Goal: Information Seeking & Learning: Learn about a topic

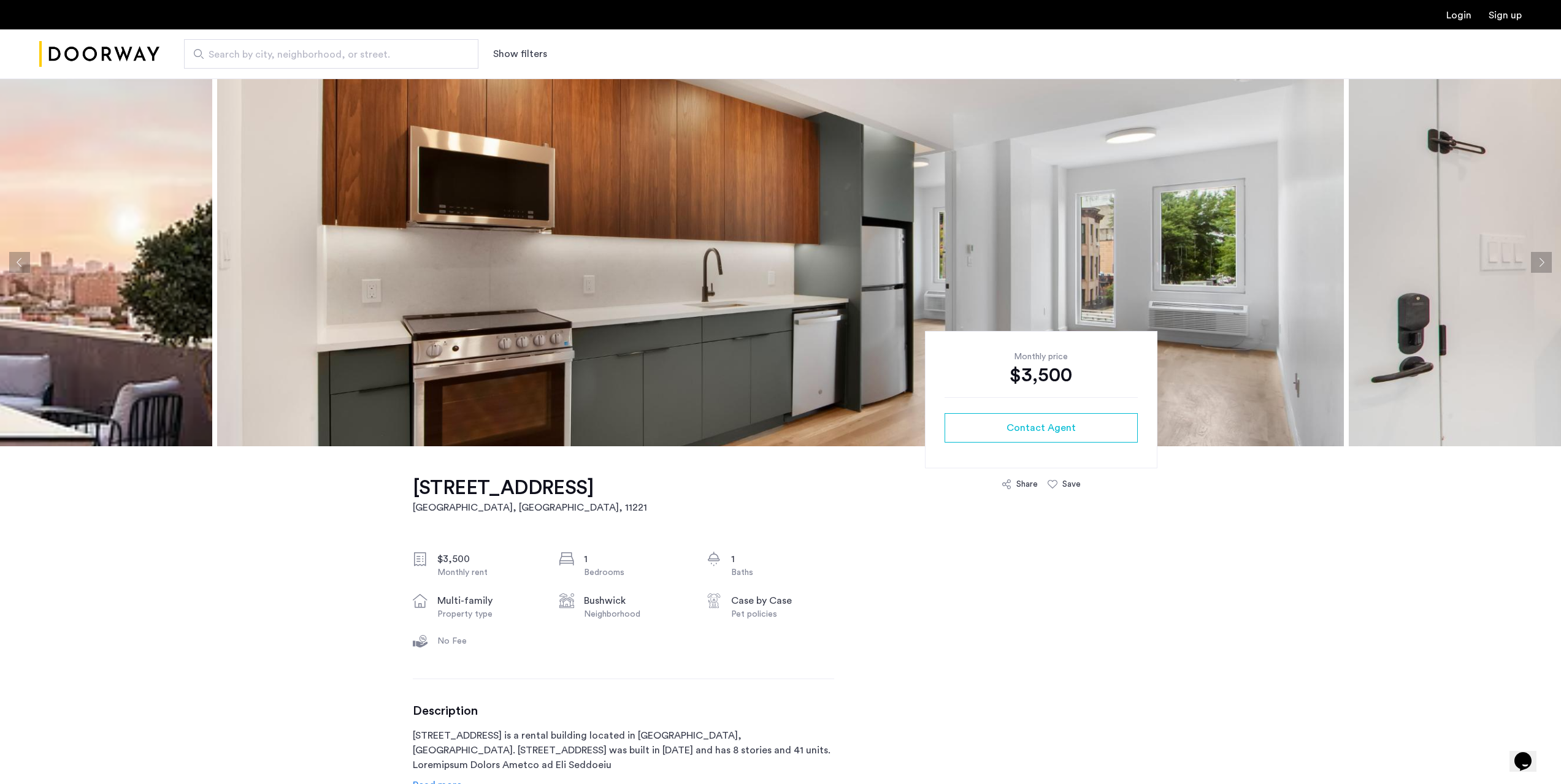
click at [479, 322] on img at bounding box center [780, 263] width 1127 height 368
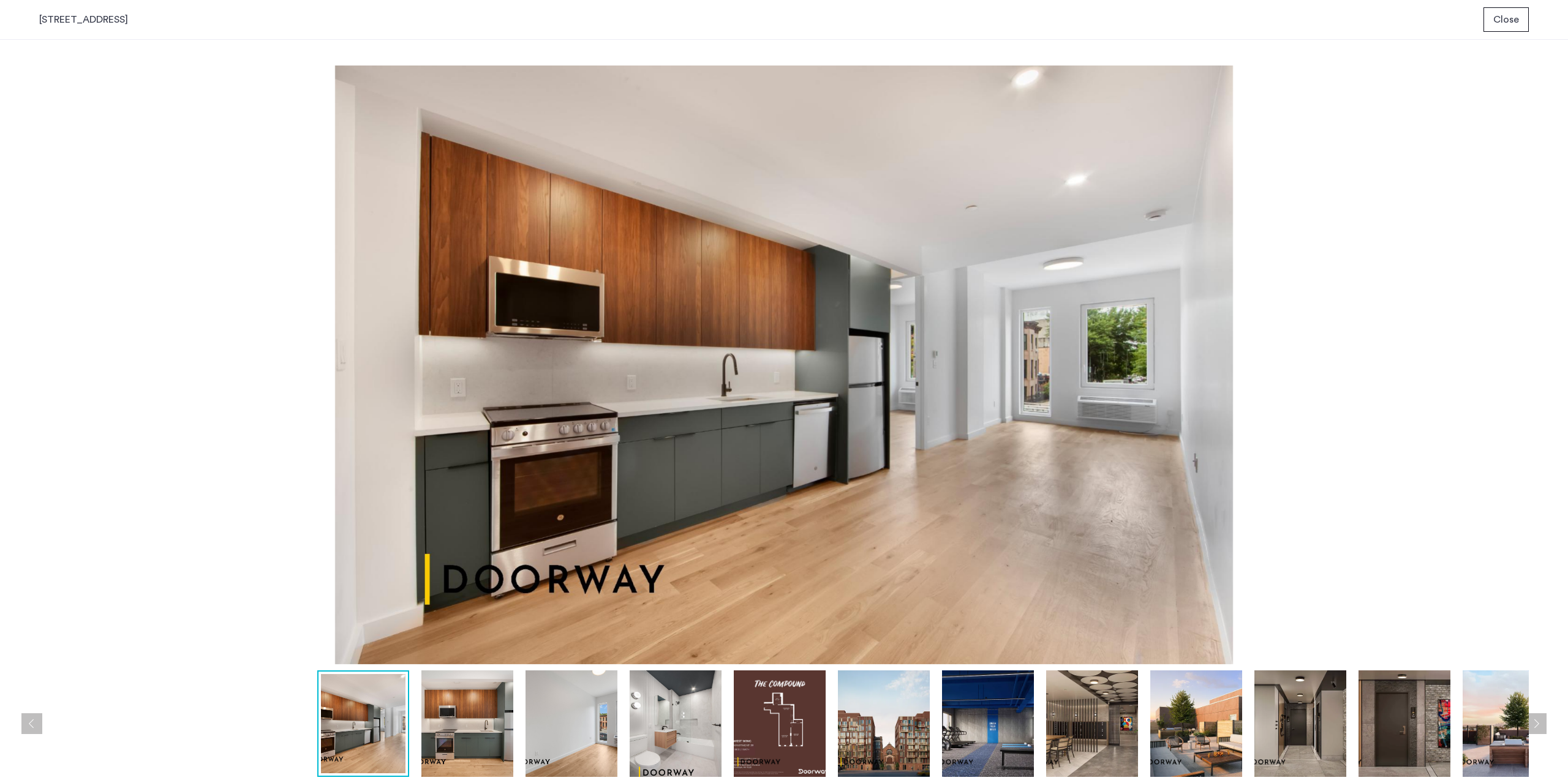
click at [572, 727] on img at bounding box center [572, 724] width 92 height 106
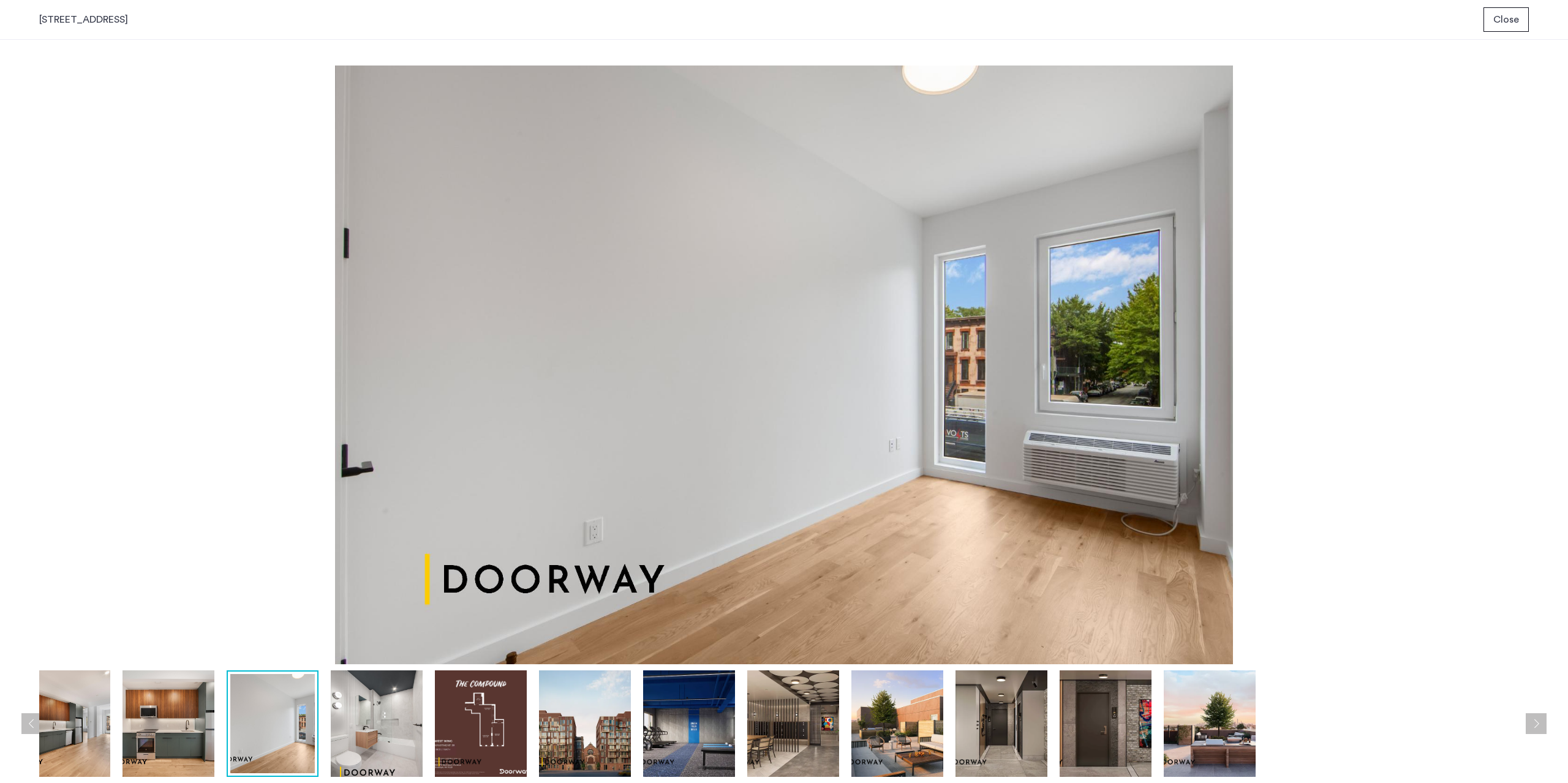
click at [551, 734] on img at bounding box center [584, 724] width 92 height 106
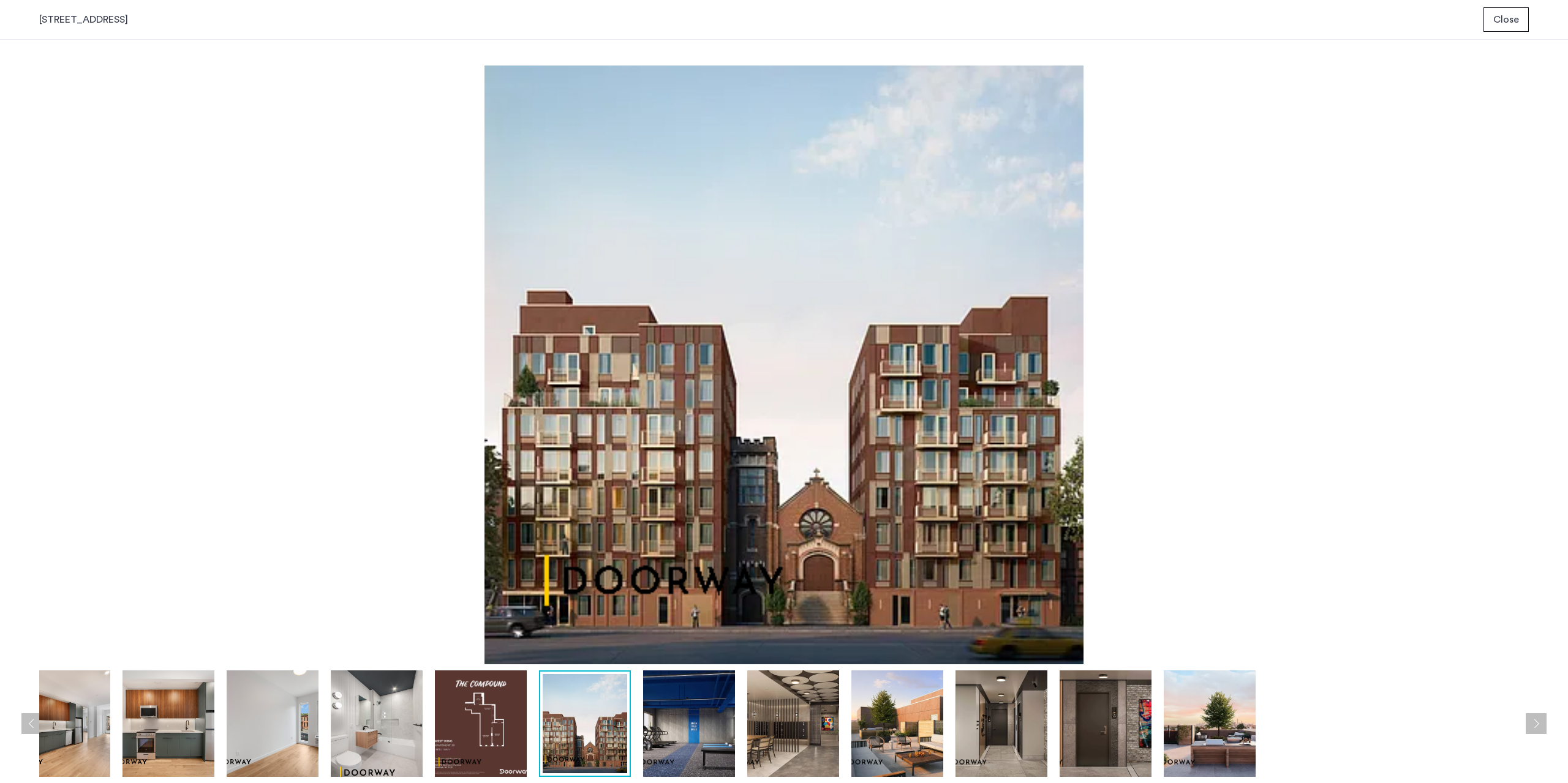
click at [782, 728] on img at bounding box center [793, 724] width 92 height 106
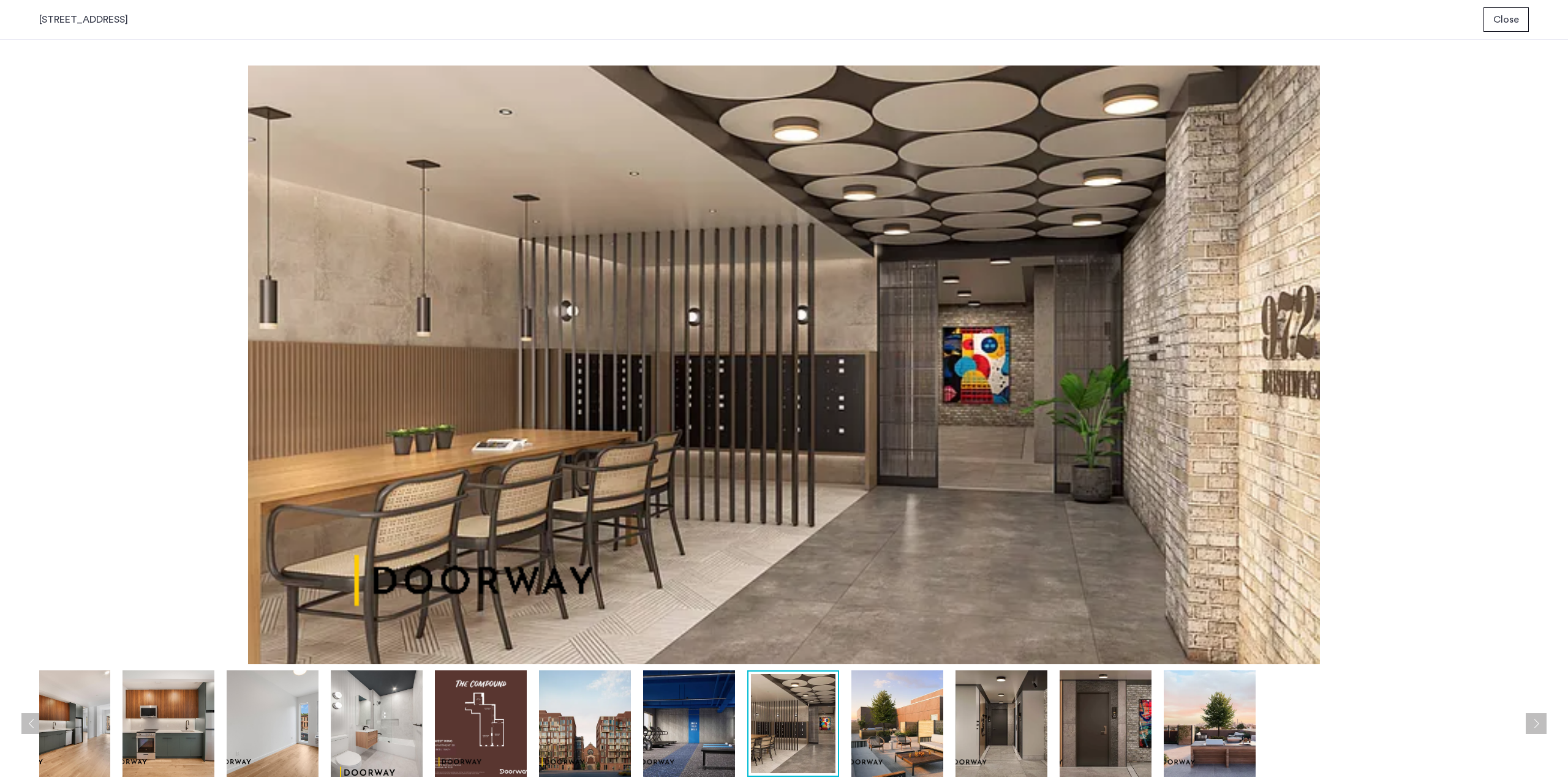
click at [664, 716] on img at bounding box center [689, 724] width 92 height 106
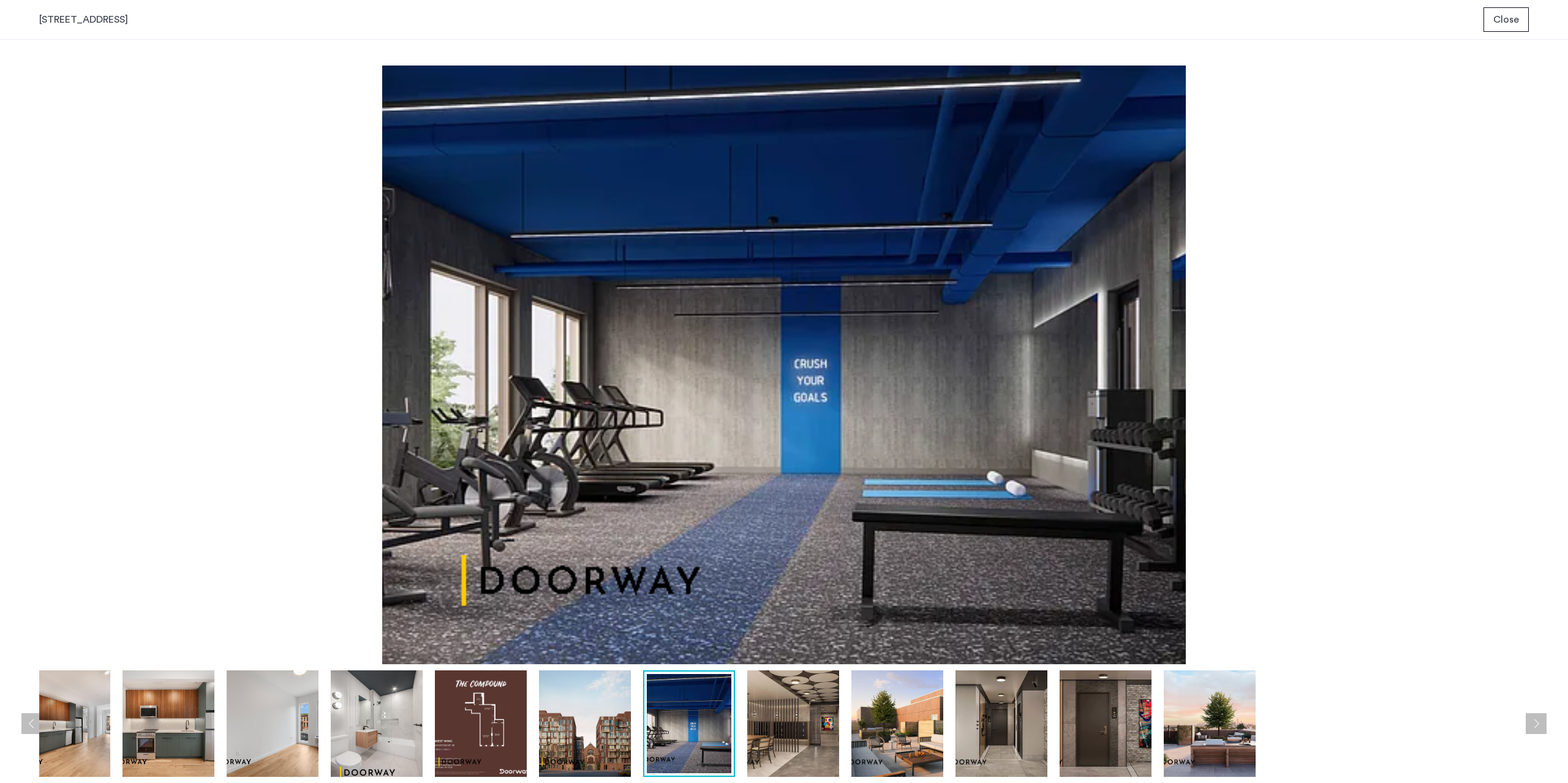
click at [616, 710] on img at bounding box center [584, 724] width 92 height 106
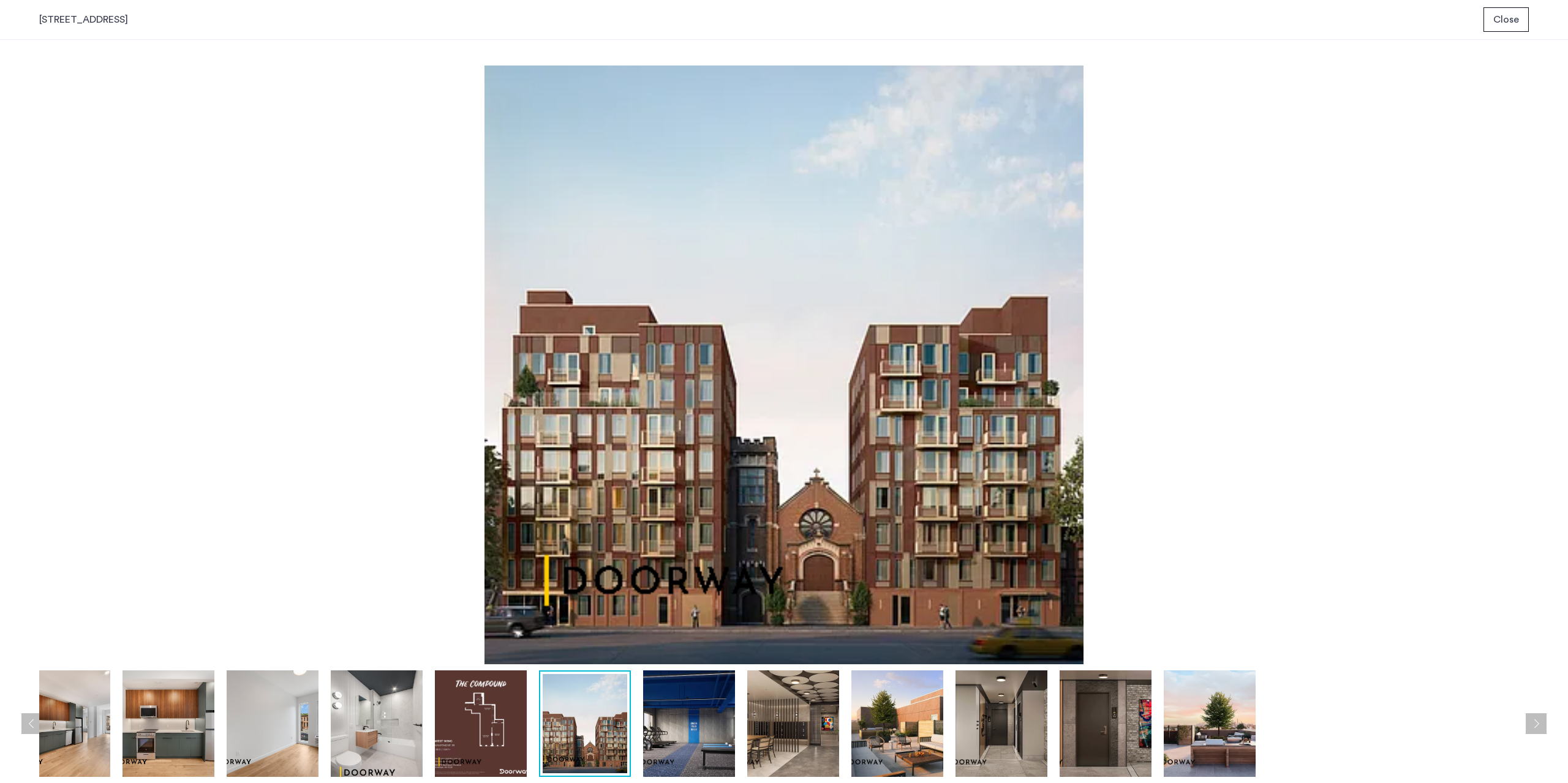
click at [737, 721] on div at bounding box center [638, 724] width 1795 height 106
click at [769, 728] on img at bounding box center [793, 724] width 92 height 106
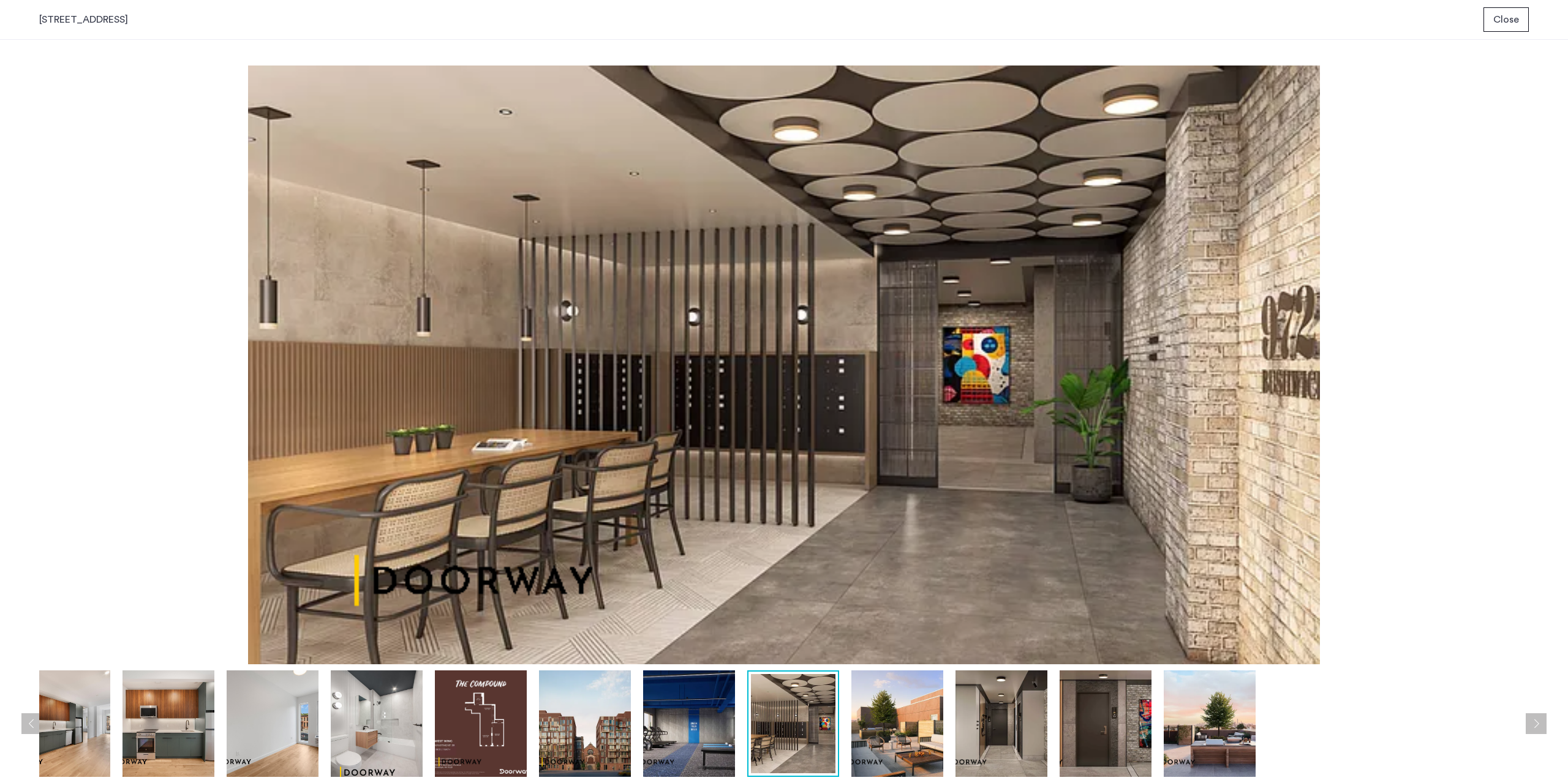
click at [957, 747] on img at bounding box center [1002, 724] width 92 height 106
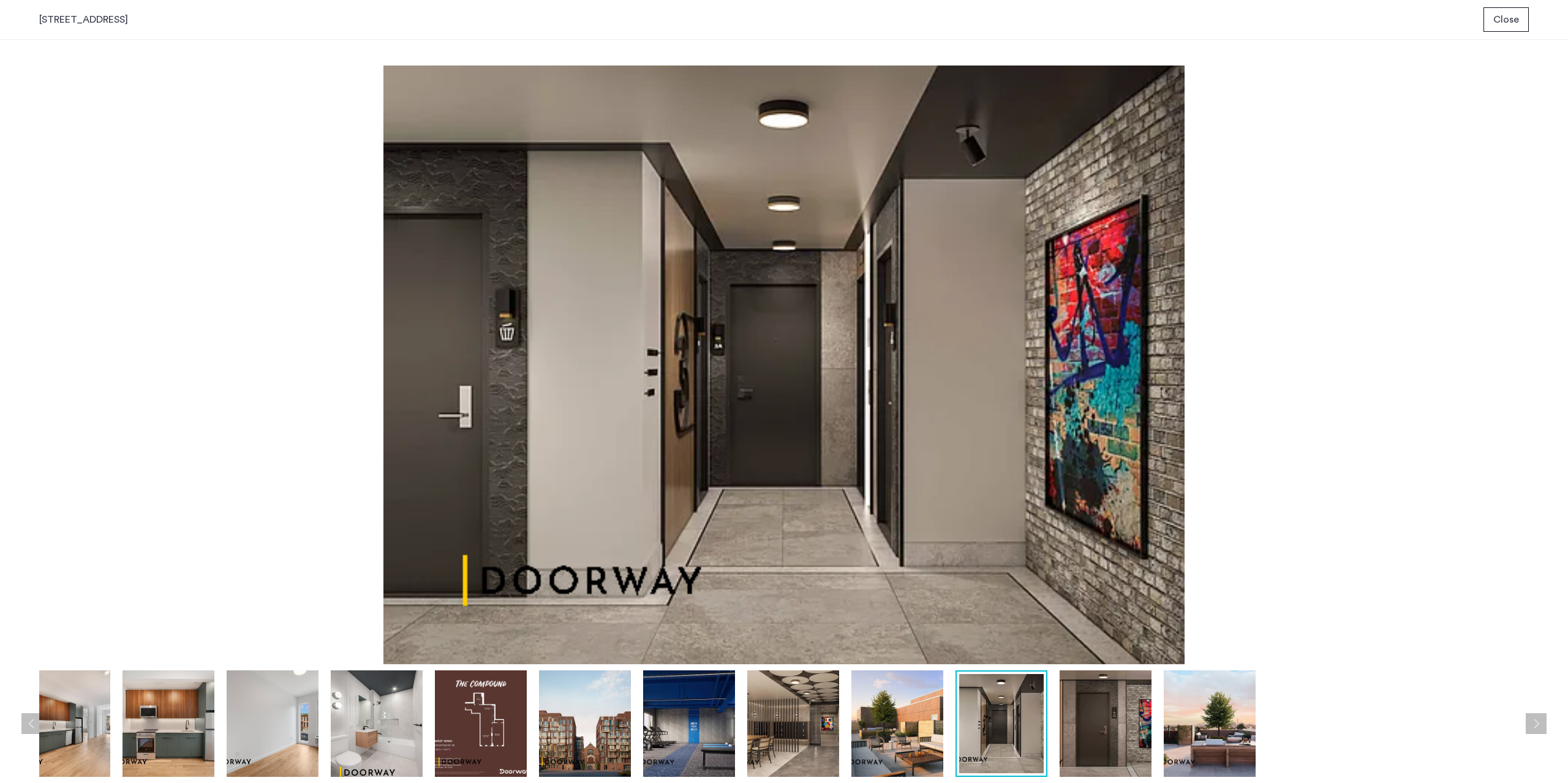
click at [900, 719] on img at bounding box center [897, 724] width 92 height 106
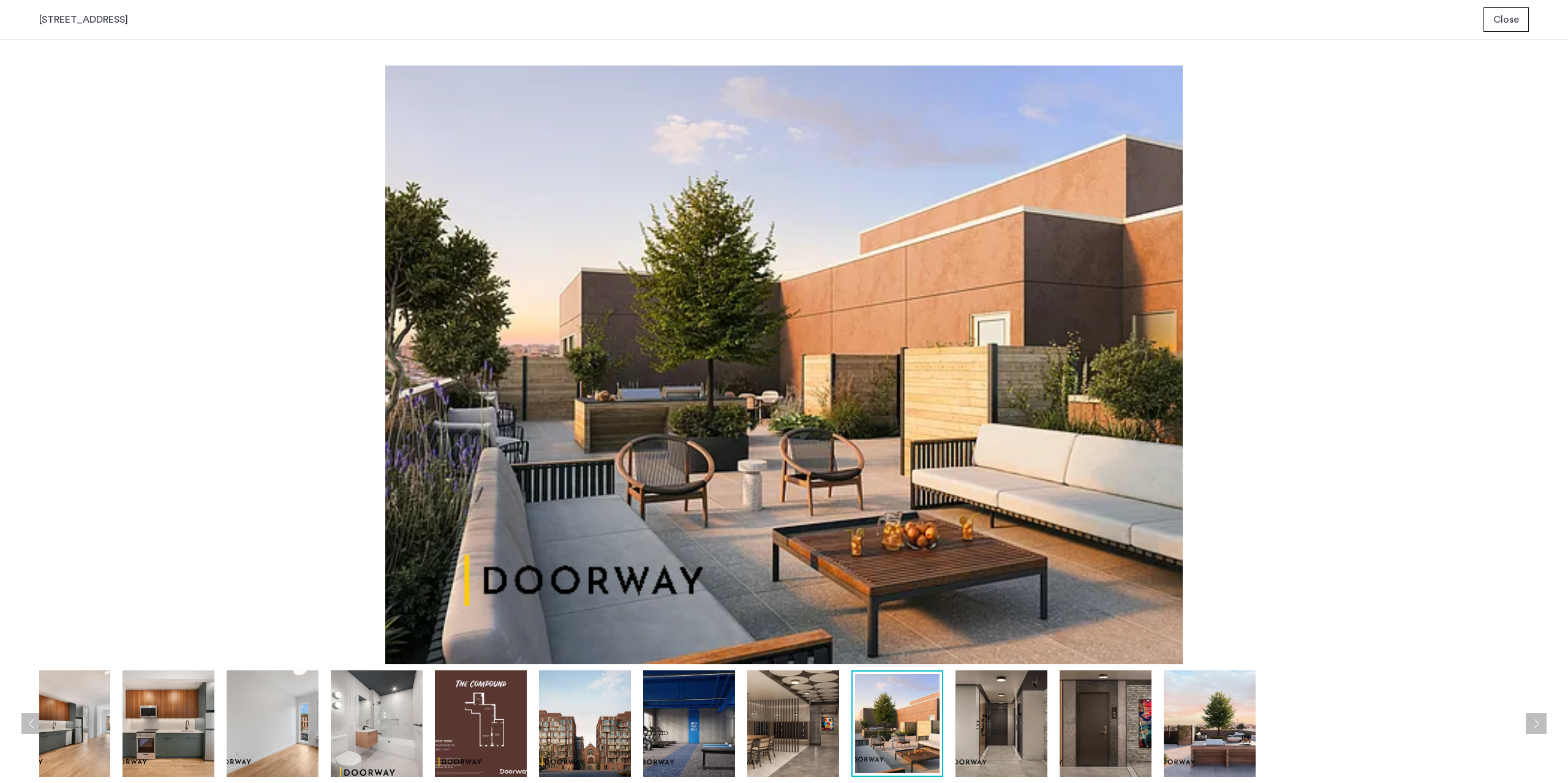
click at [1216, 748] on img at bounding box center [1209, 724] width 92 height 106
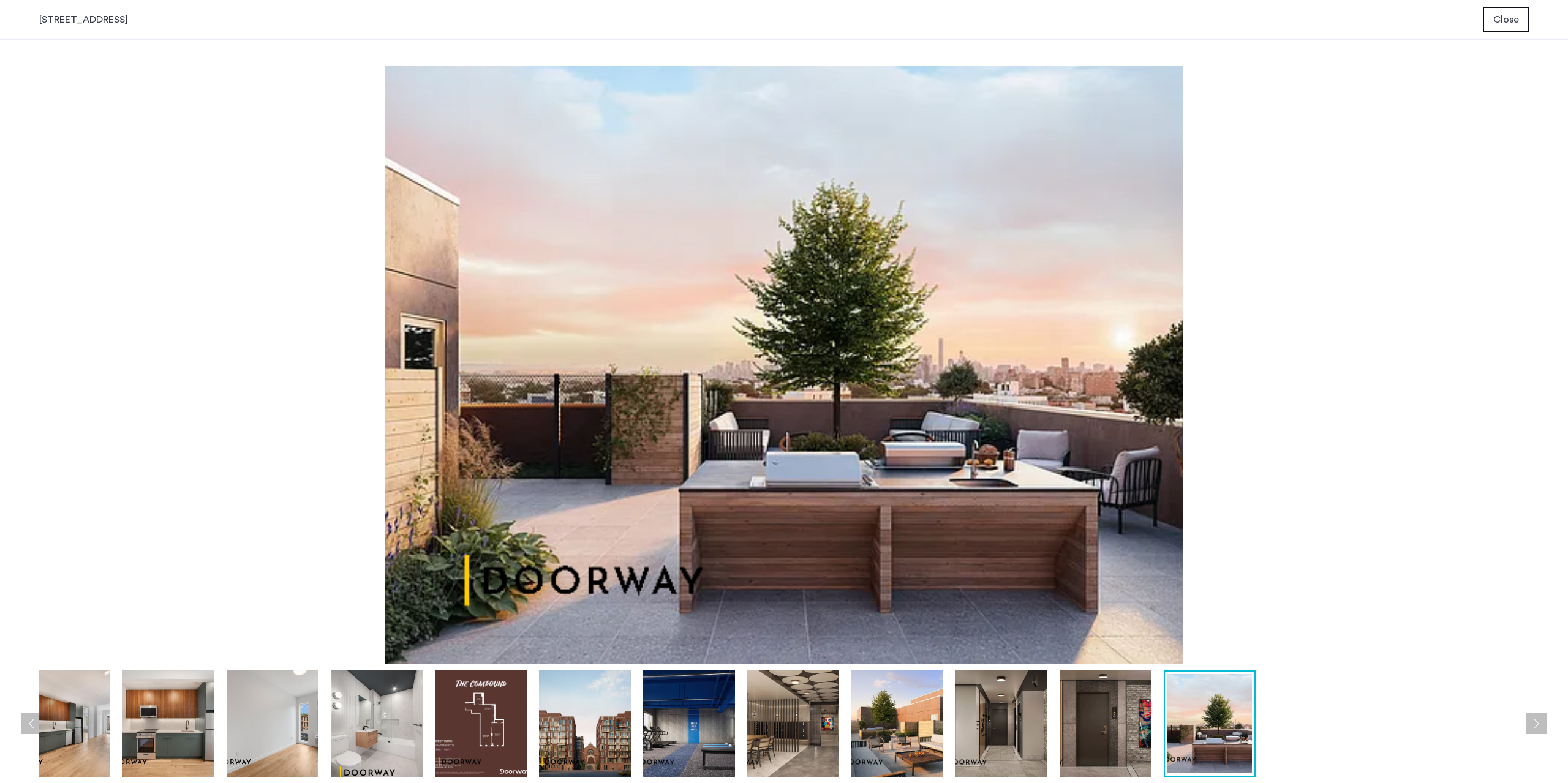
click at [1519, 17] on button "Close" at bounding box center [1506, 20] width 45 height 25
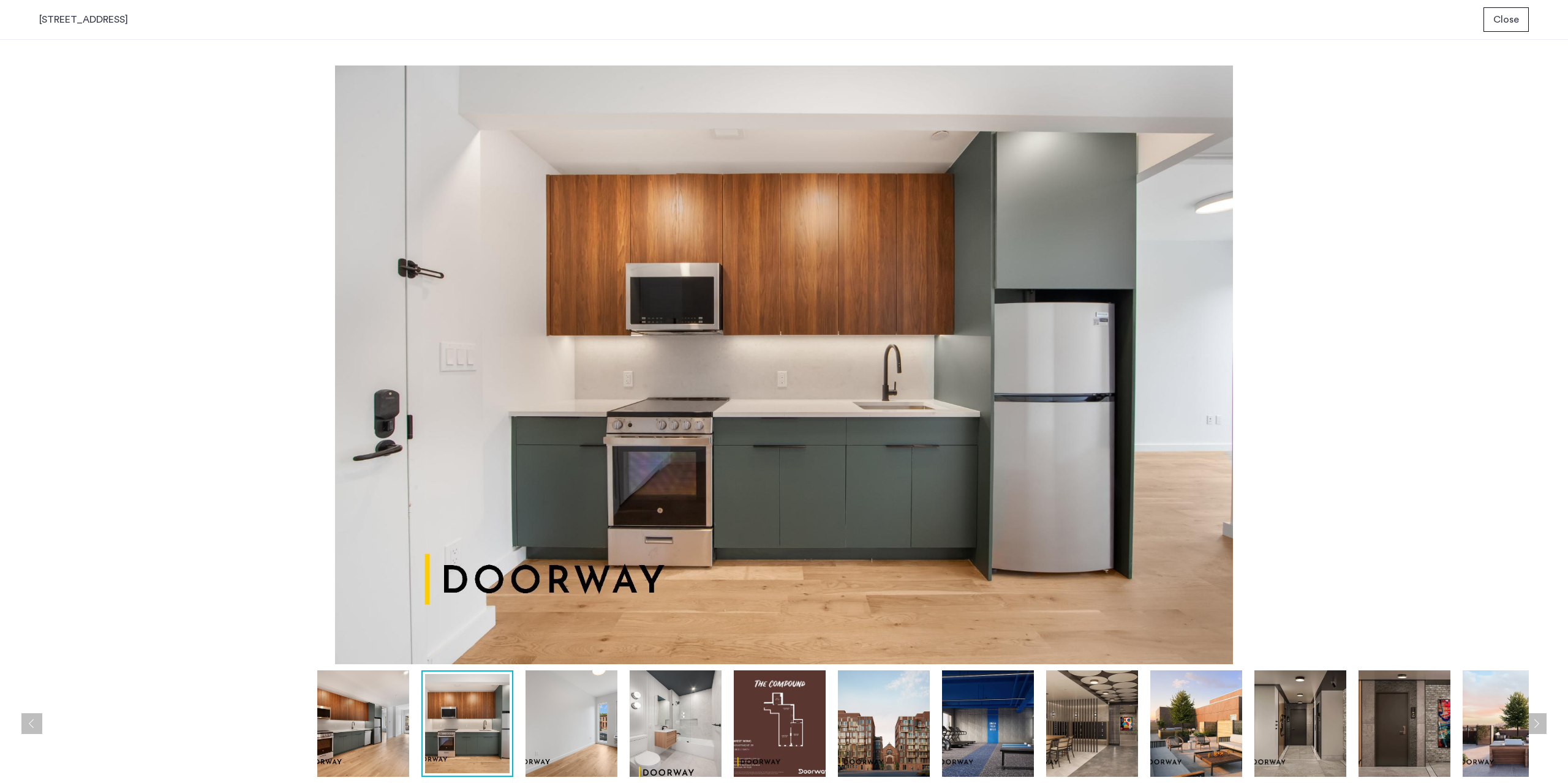
drag, startPoint x: 639, startPoint y: 380, endPoint x: 614, endPoint y: 372, distance: 26.2
click at [614, 372] on img at bounding box center [784, 364] width 1490 height 598
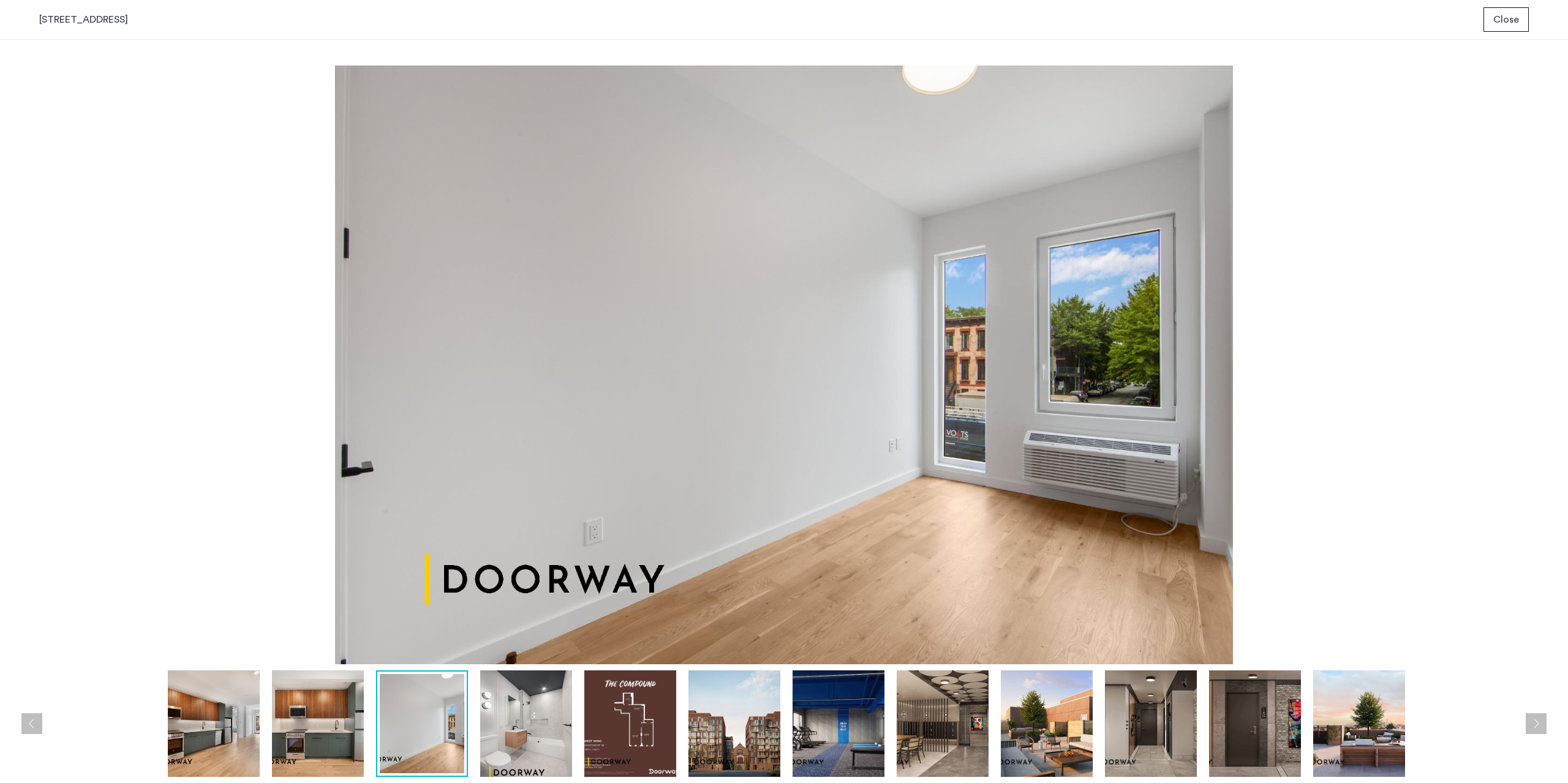
click at [1086, 725] on img at bounding box center [1047, 724] width 92 height 106
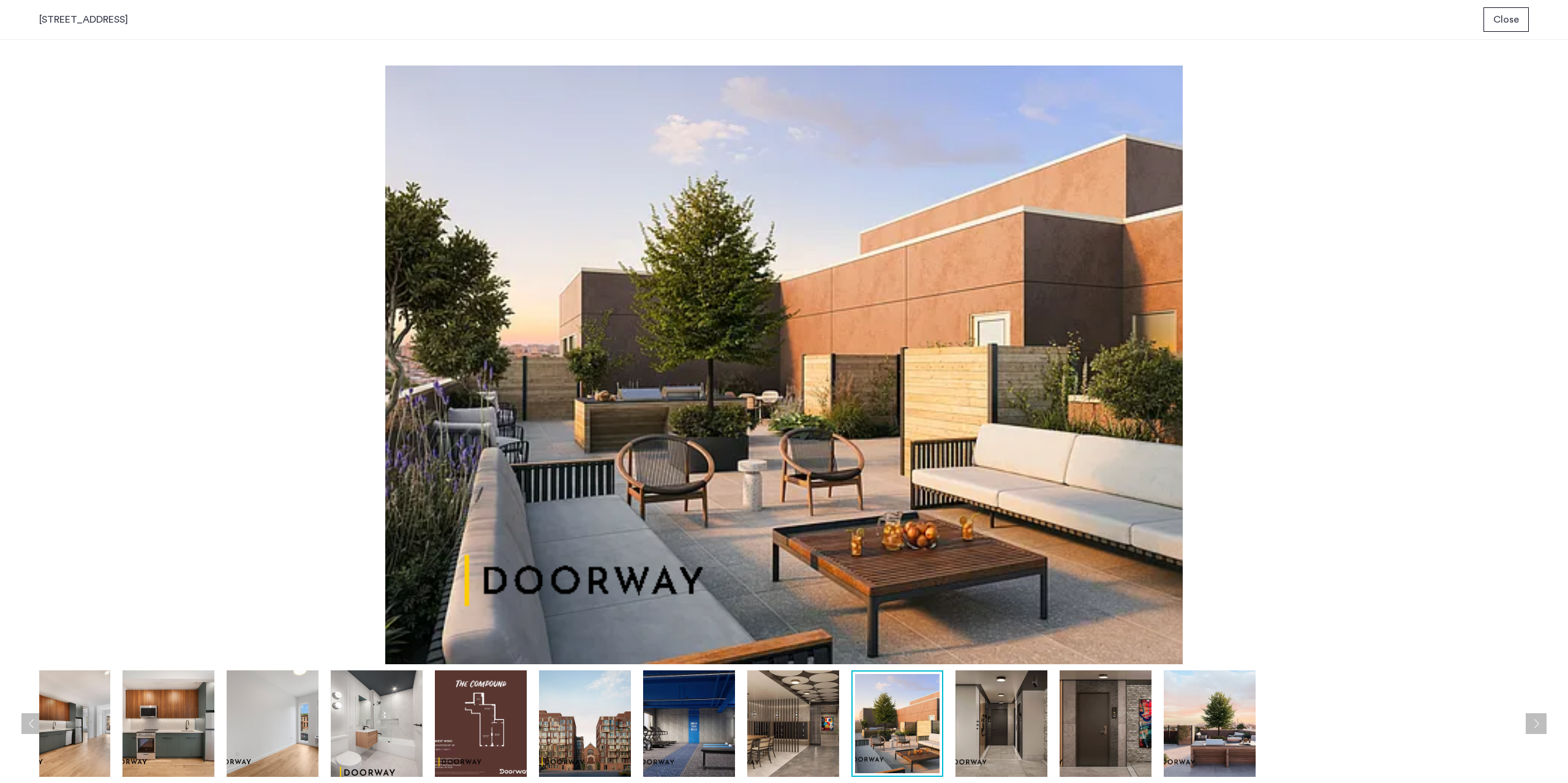
click at [909, 705] on img at bounding box center [897, 724] width 85 height 99
drag, startPoint x: 596, startPoint y: 735, endPoint x: 602, endPoint y: 722, distance: 14.3
click at [596, 735] on img at bounding box center [584, 724] width 92 height 106
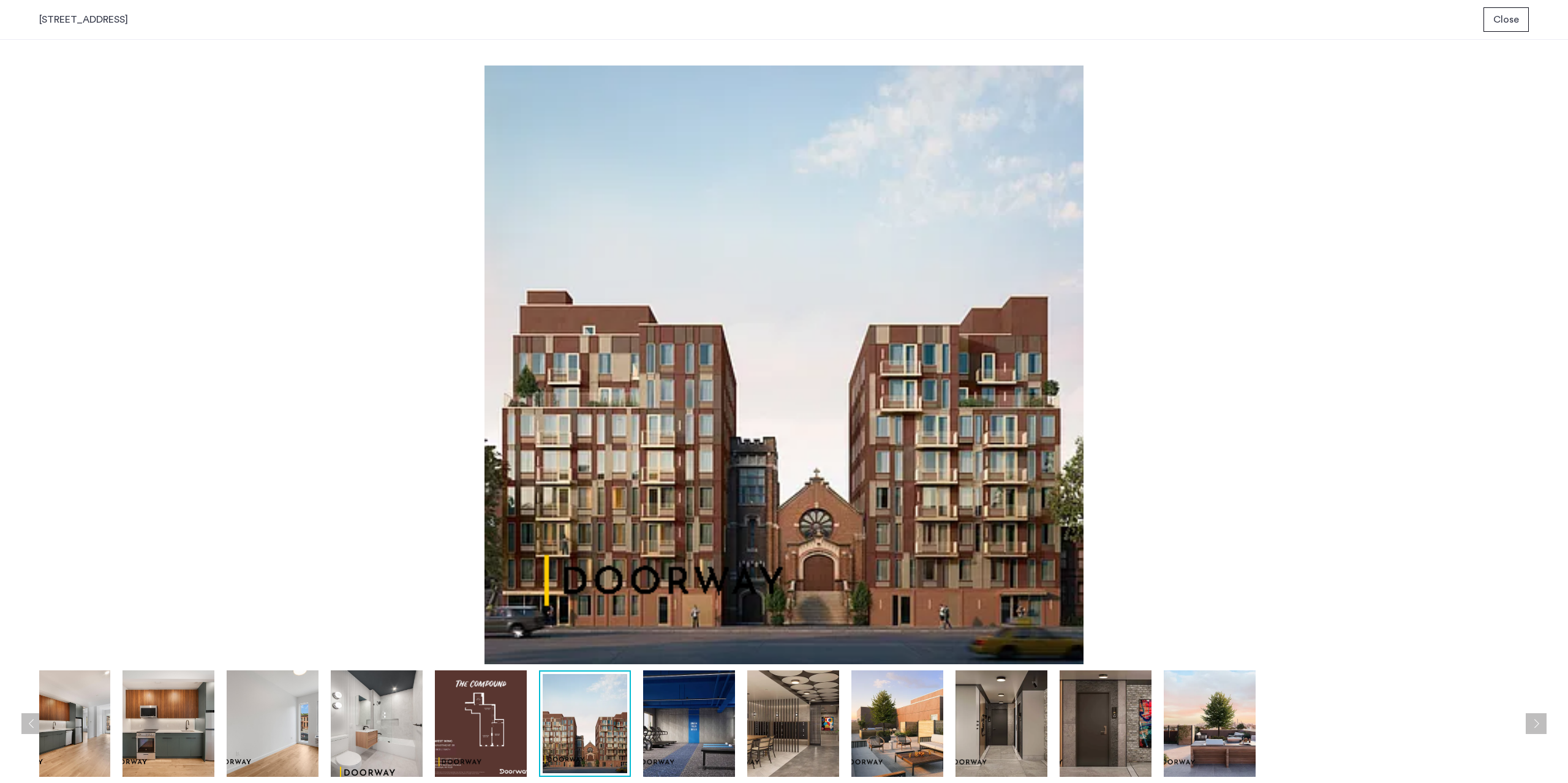
click at [792, 734] on img at bounding box center [793, 724] width 92 height 106
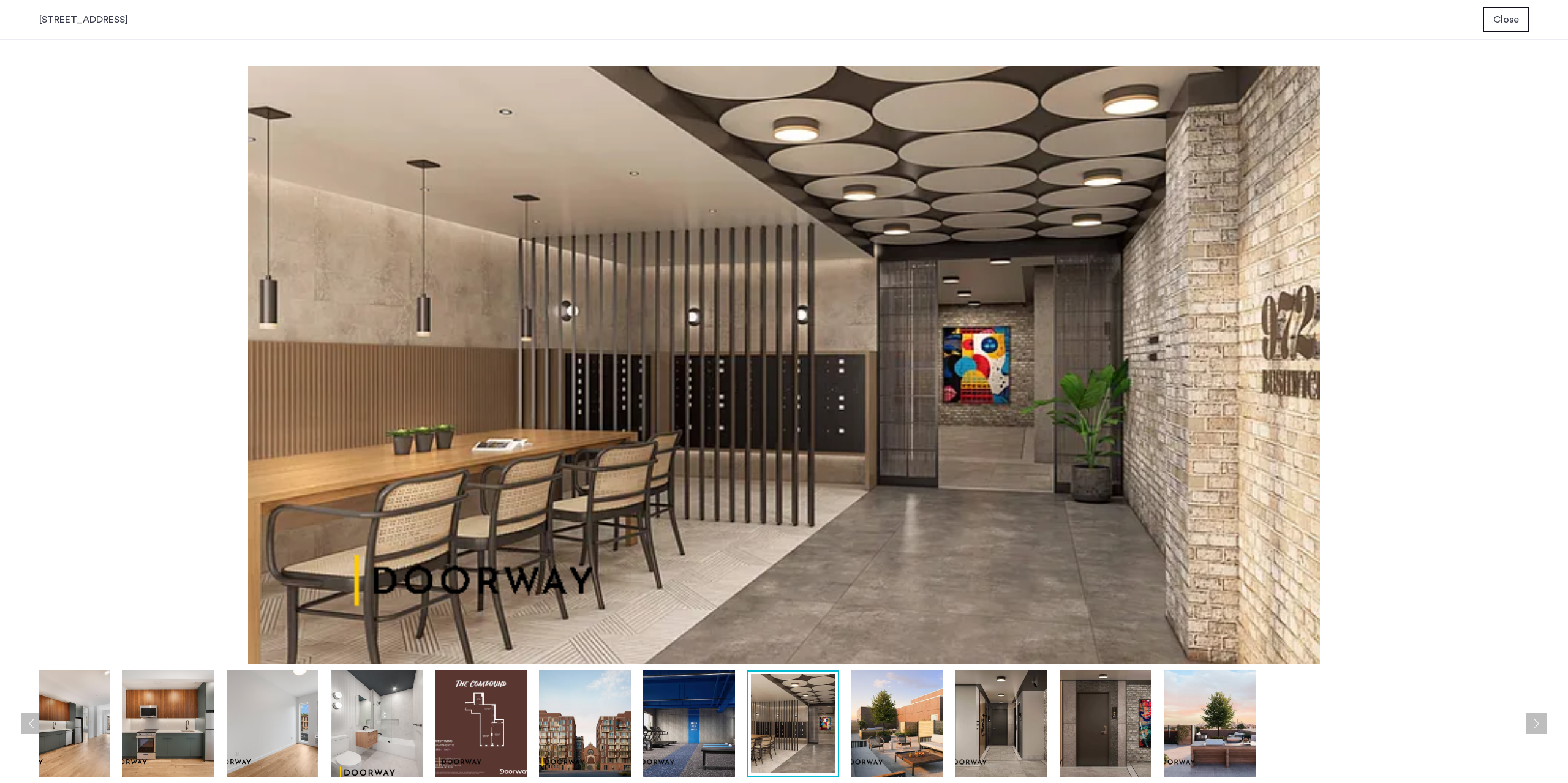
click at [682, 741] on img at bounding box center [689, 724] width 92 height 106
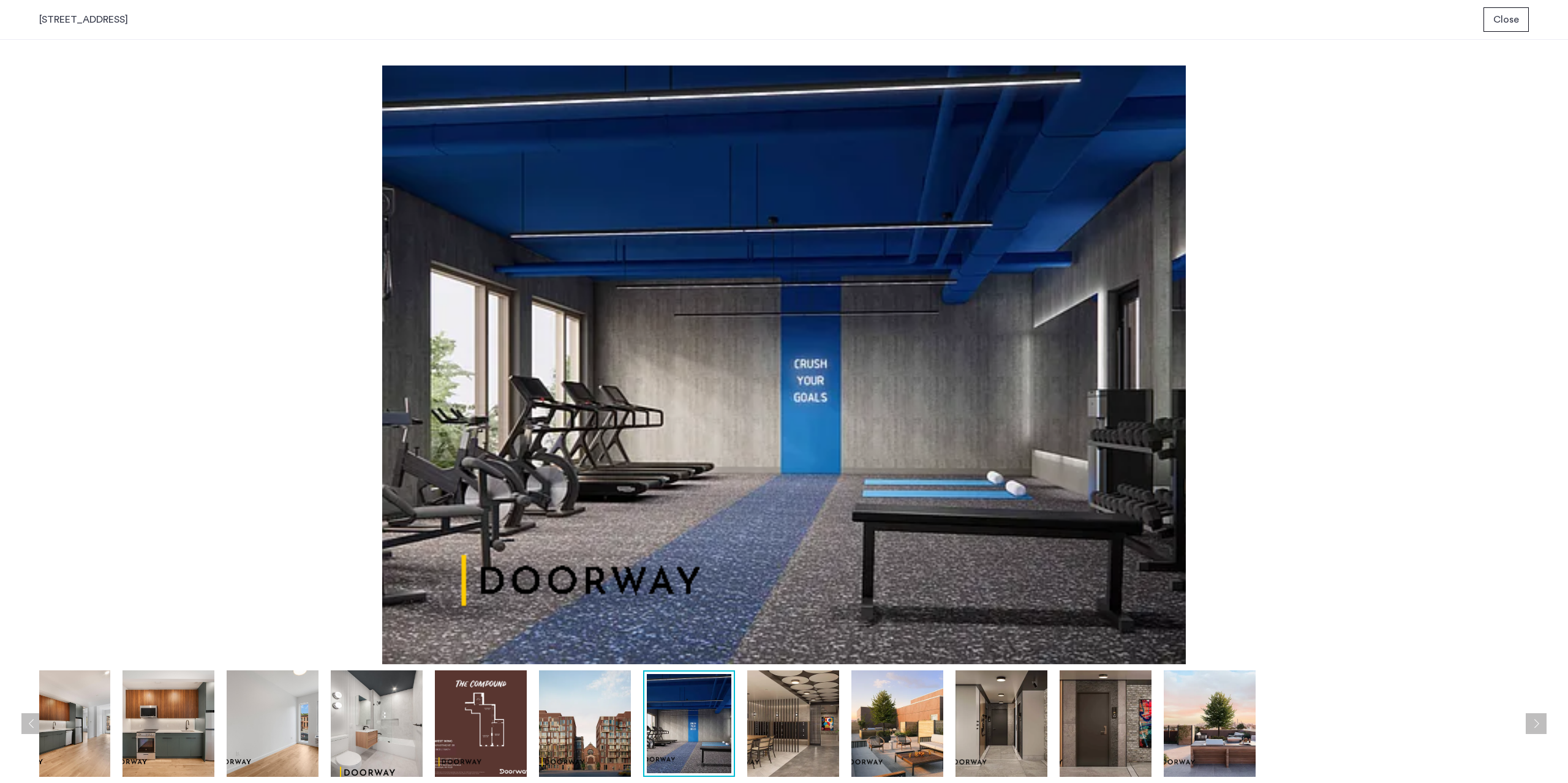
click at [786, 730] on img at bounding box center [793, 724] width 92 height 106
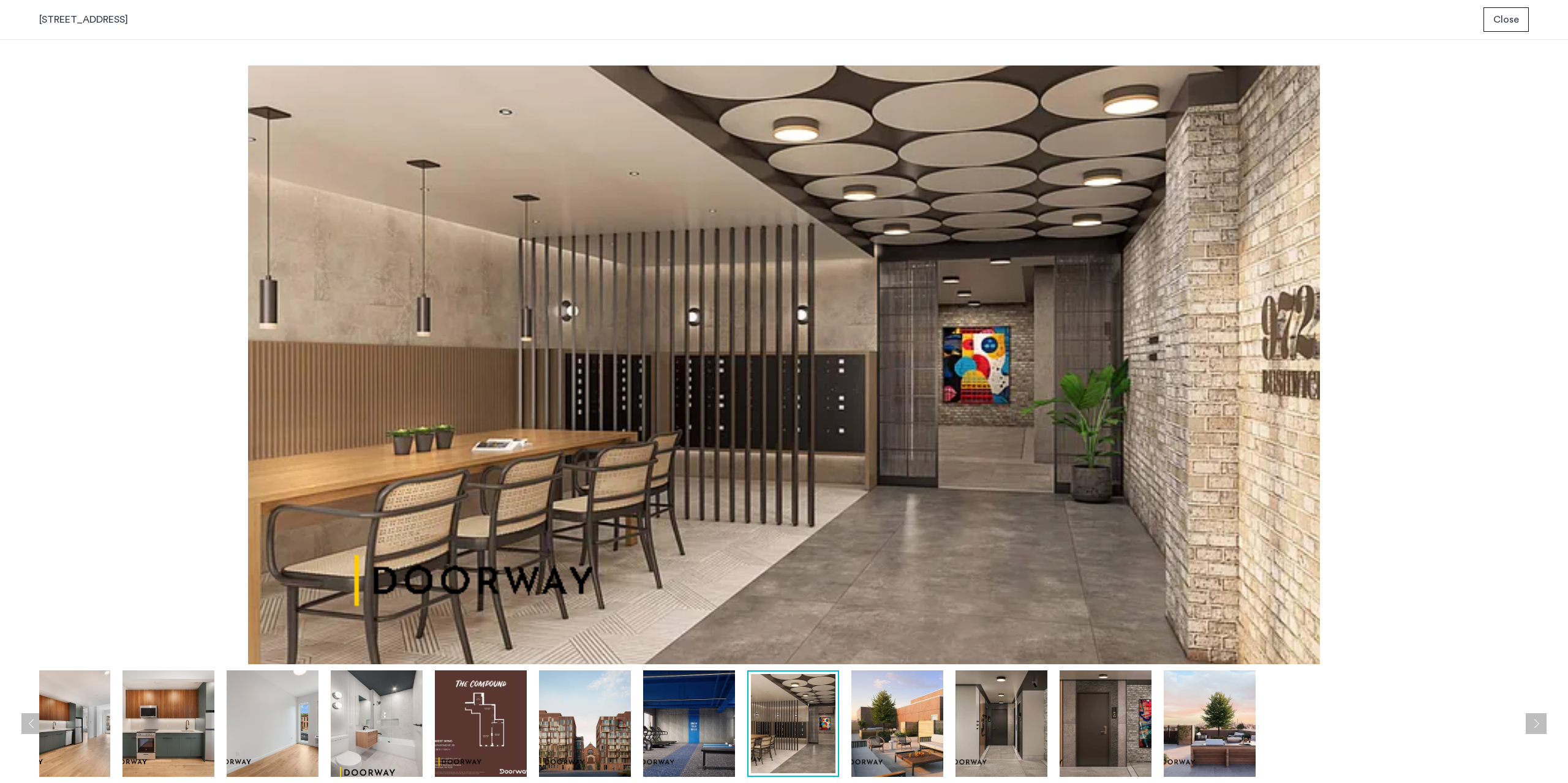
click at [1003, 748] on img at bounding box center [1002, 724] width 92 height 106
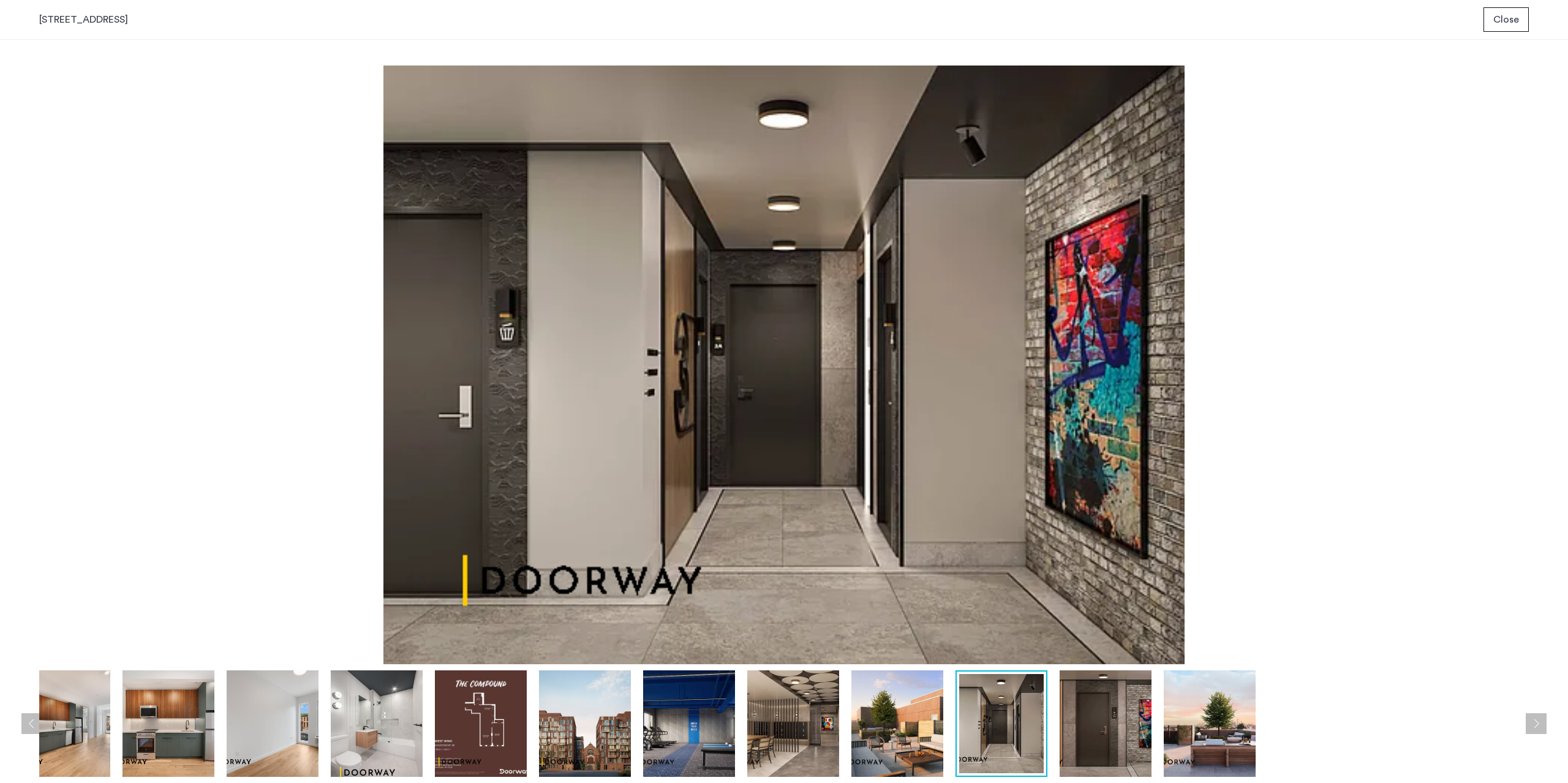
click at [1073, 739] on img at bounding box center [1105, 724] width 92 height 106
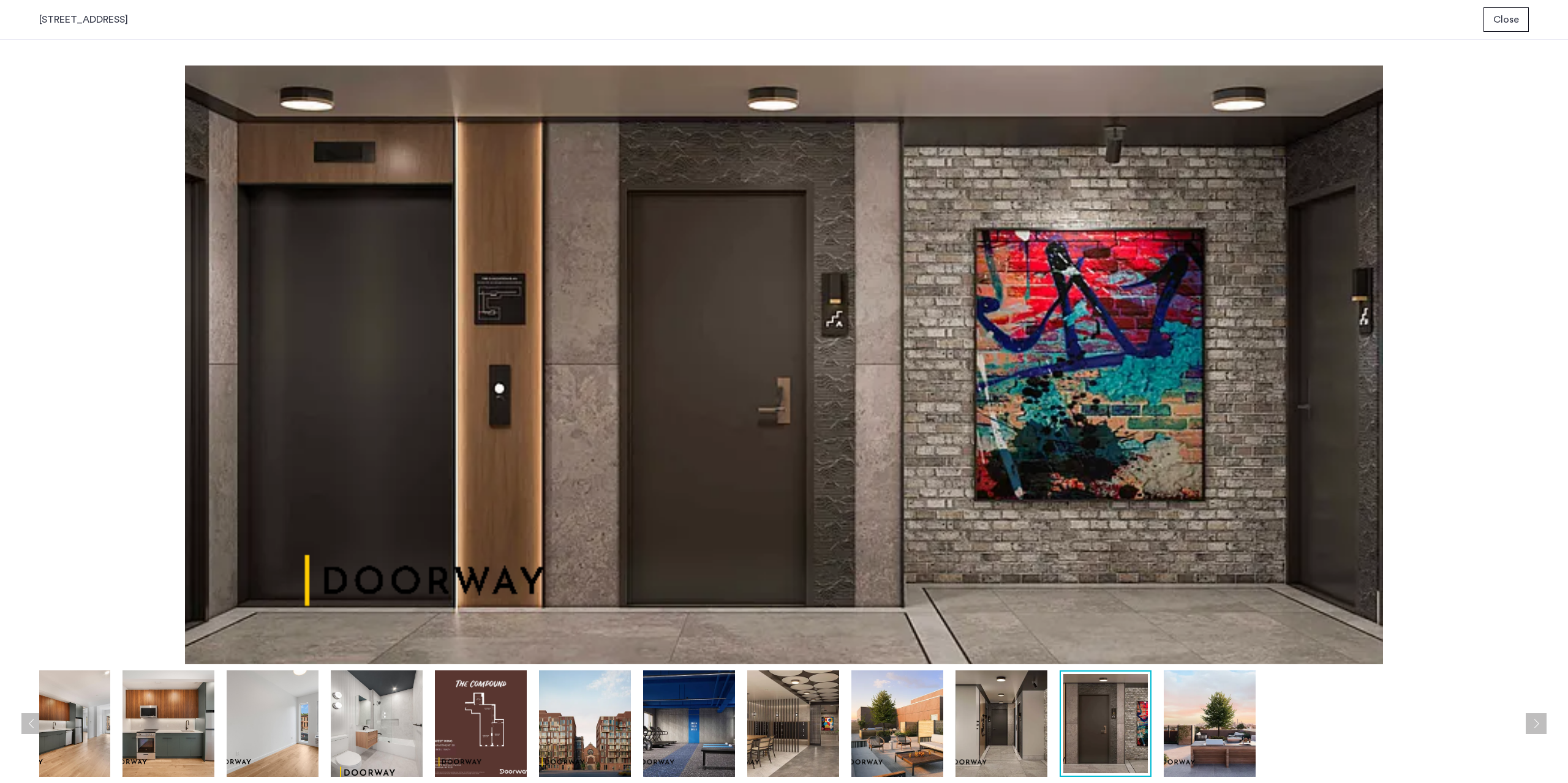
click at [1047, 749] on div at bounding box center [638, 724] width 1795 height 106
click at [912, 746] on img at bounding box center [897, 724] width 92 height 106
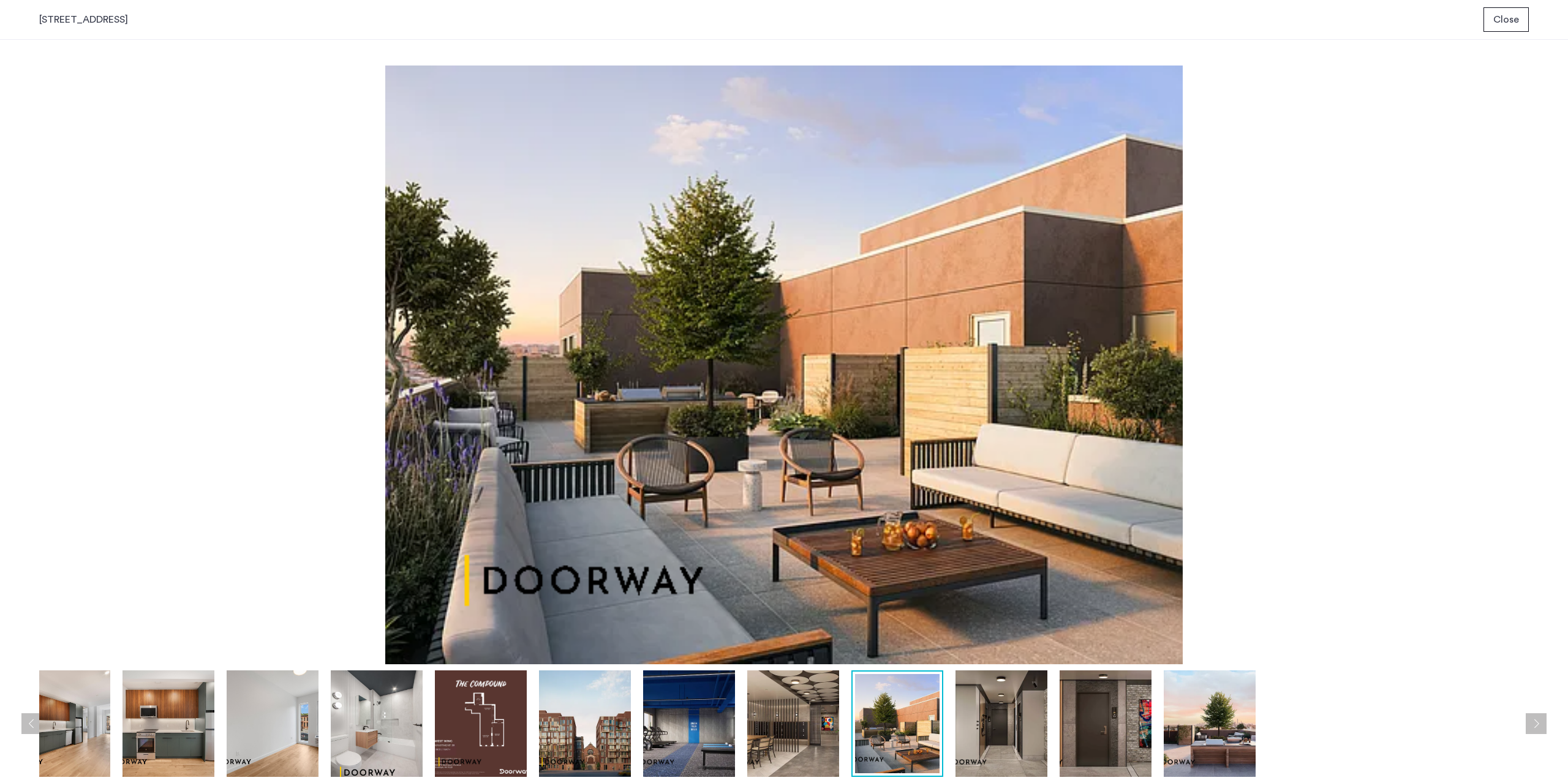
click at [753, 715] on img at bounding box center [793, 724] width 92 height 106
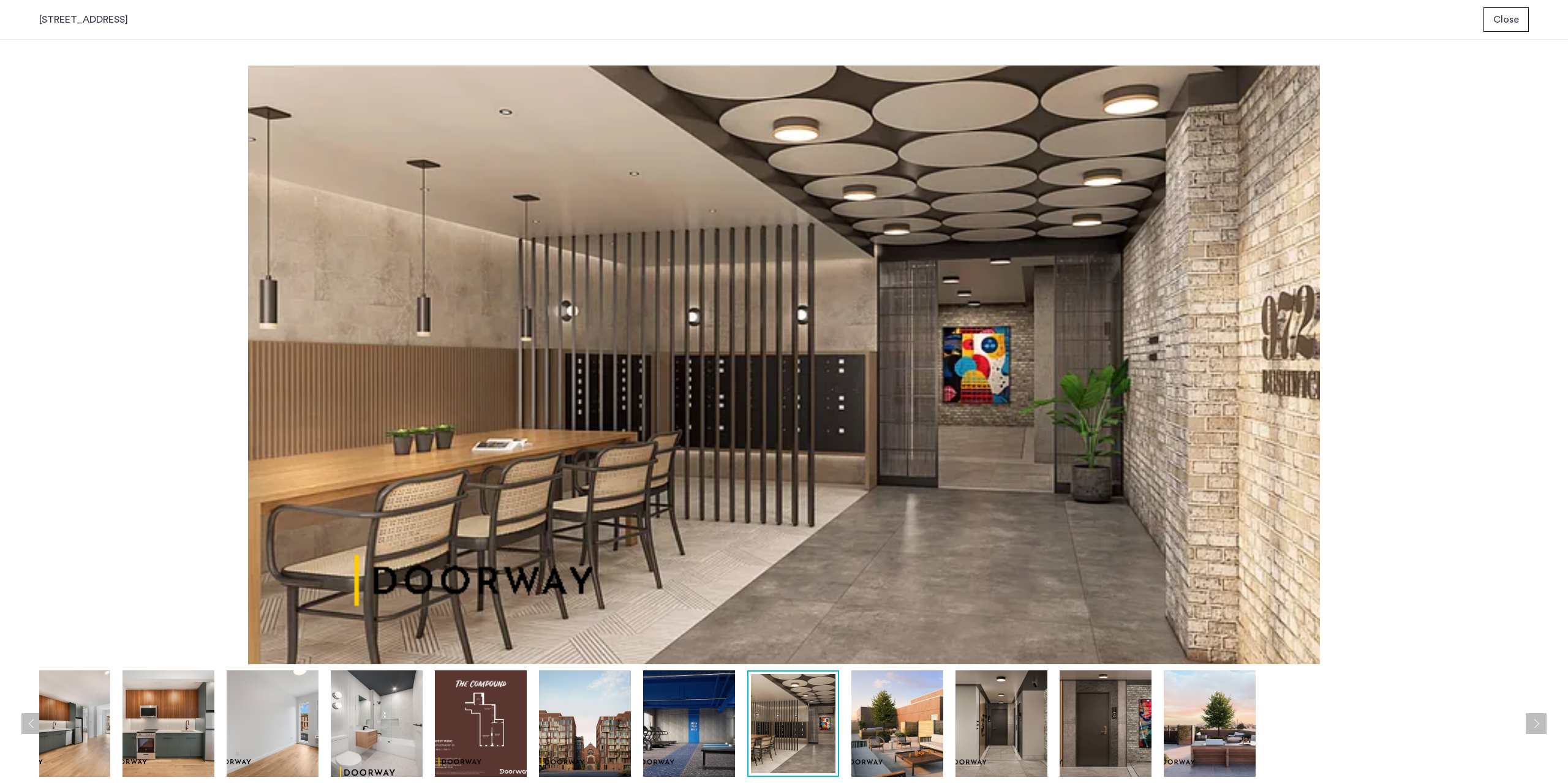
click at [712, 716] on img at bounding box center [689, 724] width 92 height 106
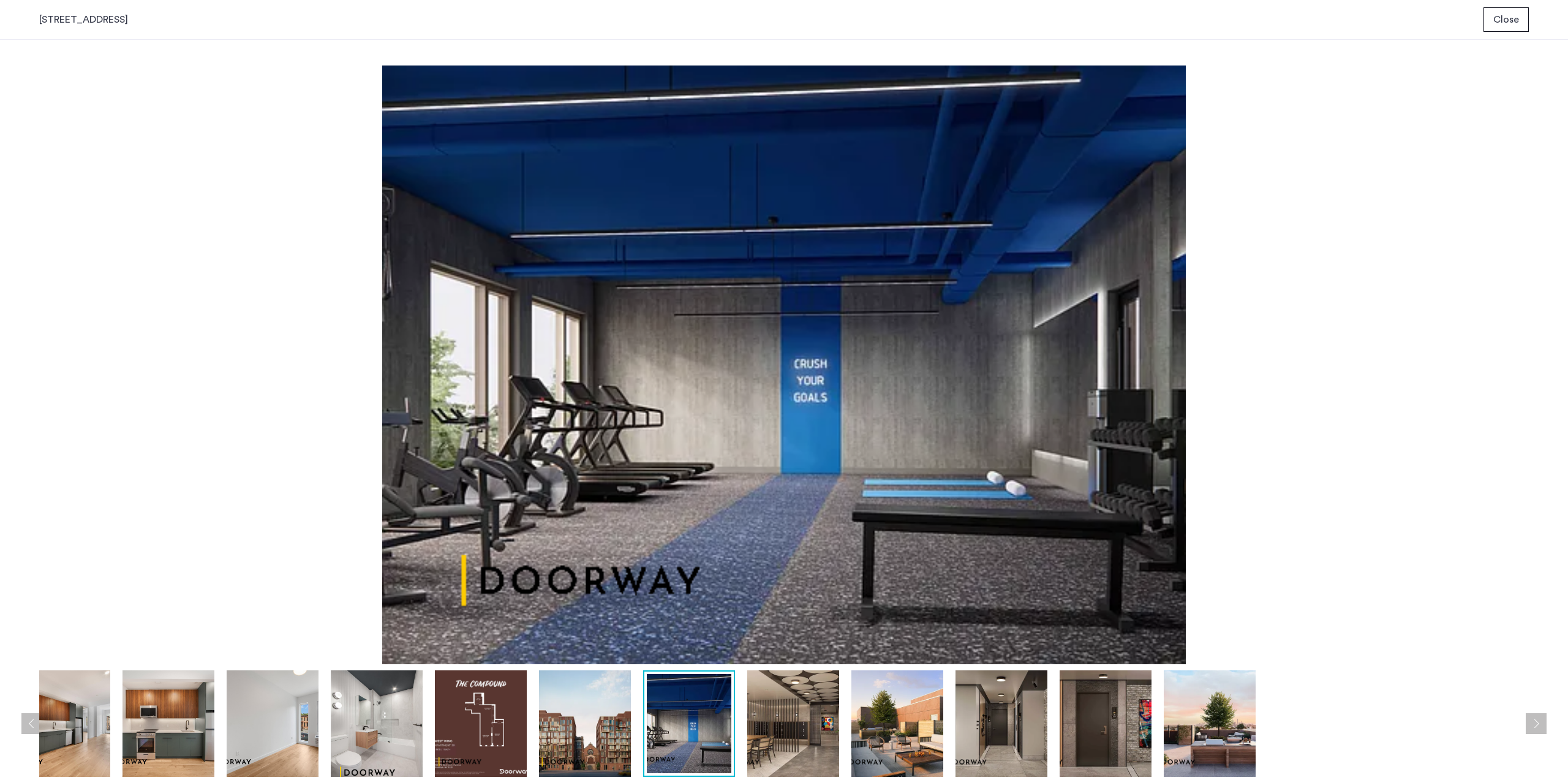
click at [1015, 728] on img at bounding box center [1002, 724] width 92 height 106
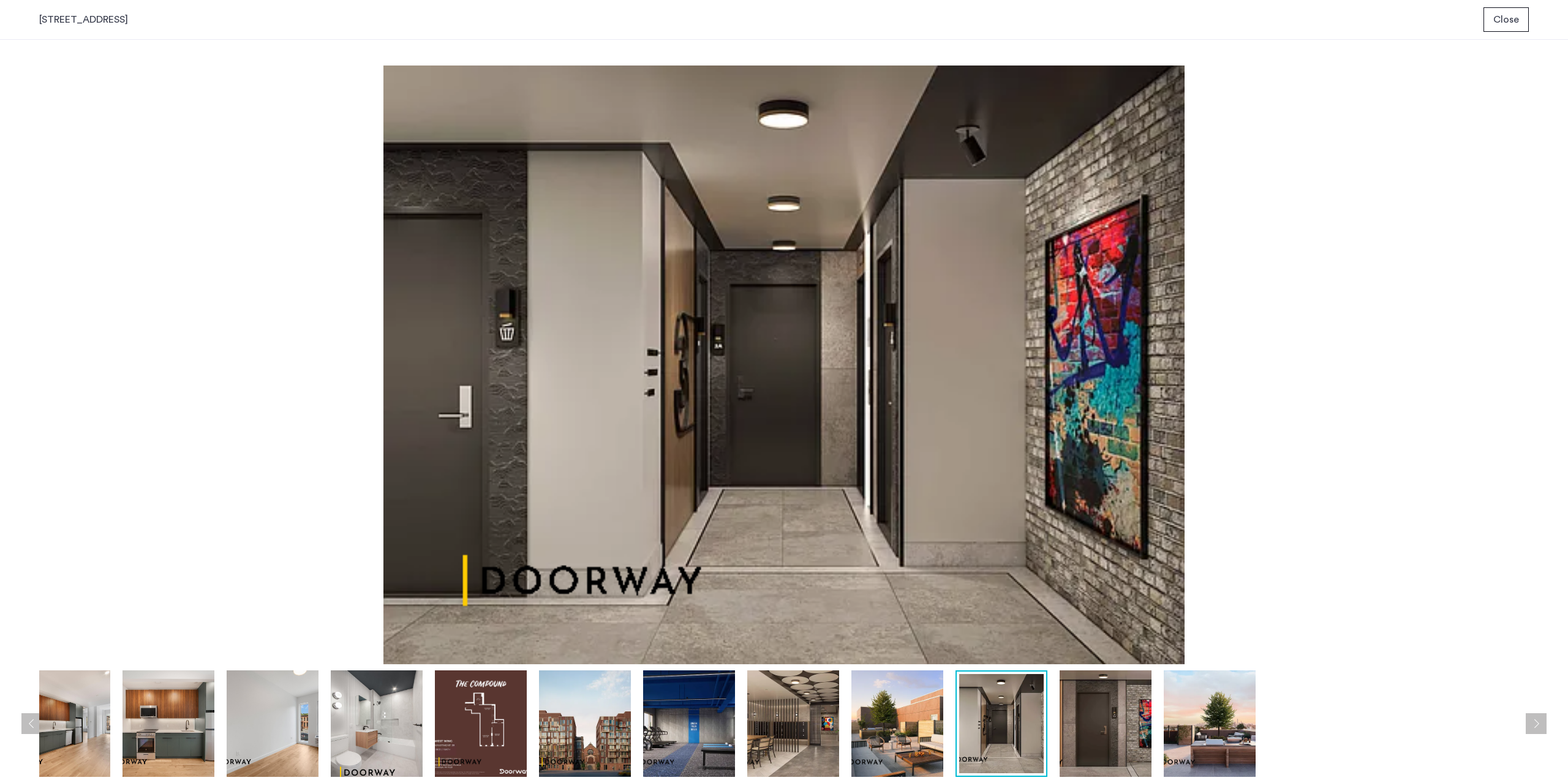
click at [1085, 746] on img at bounding box center [1105, 724] width 92 height 106
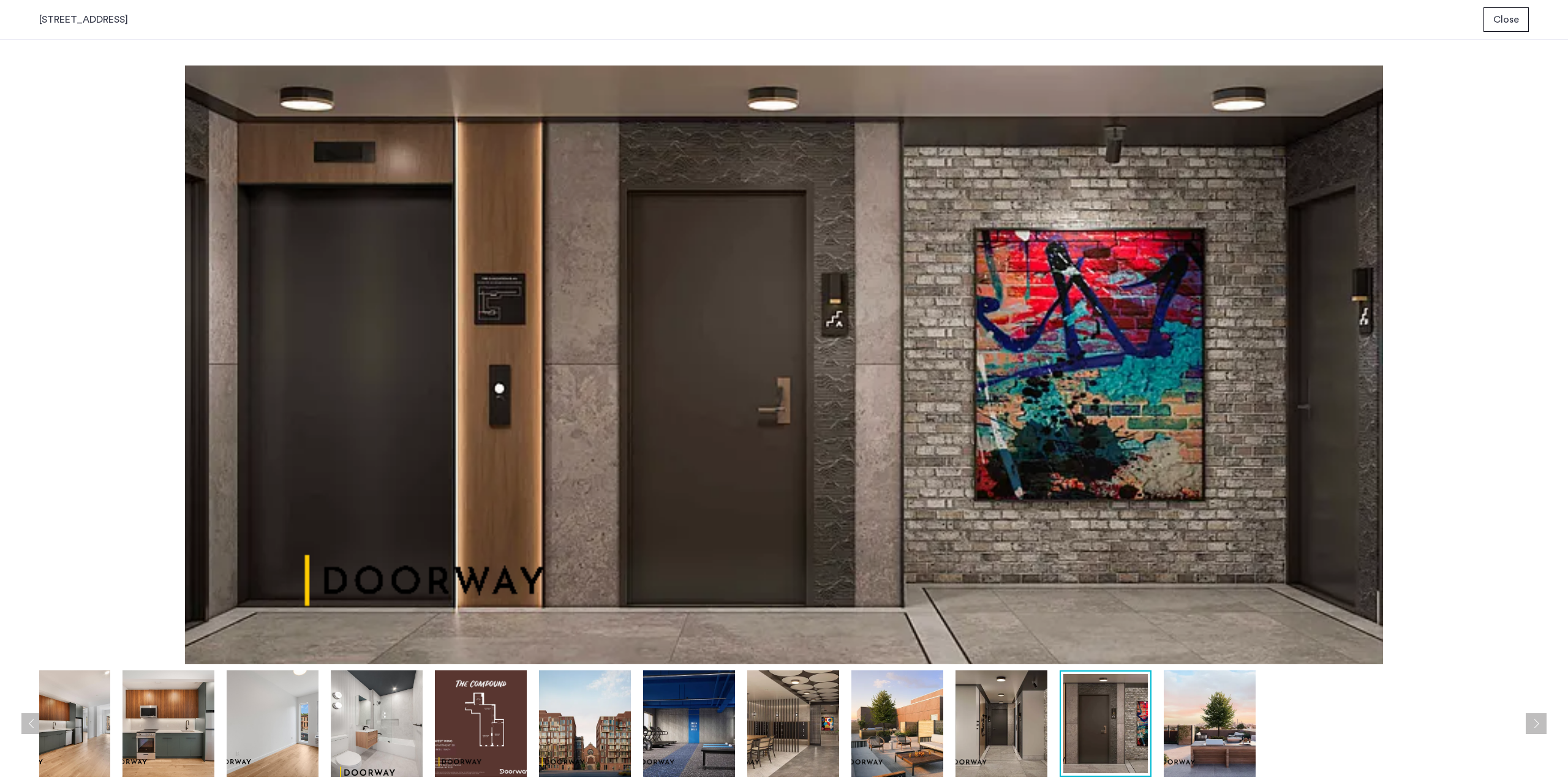
click at [1191, 751] on img at bounding box center [1209, 724] width 92 height 106
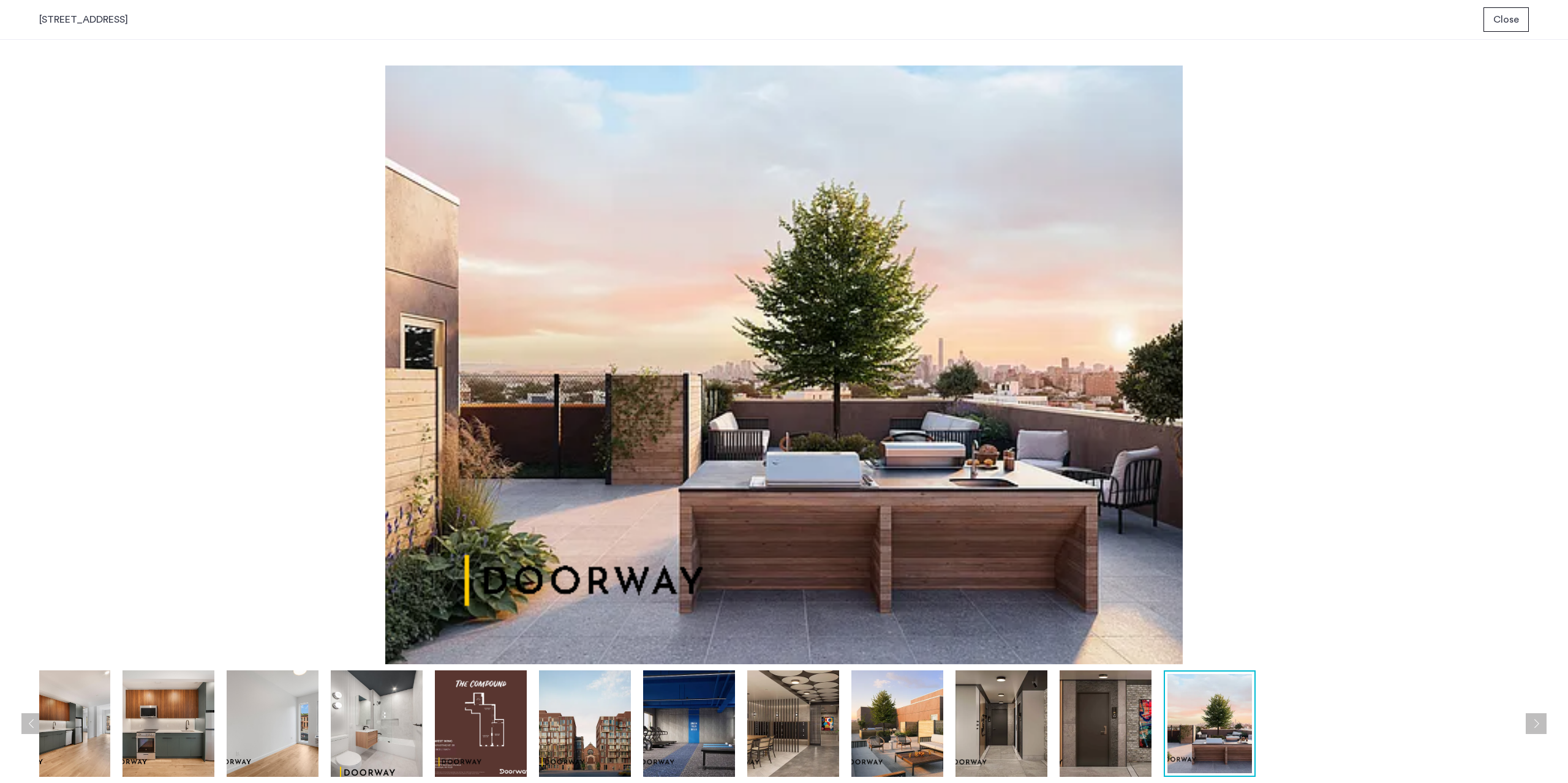
click at [754, 724] on img at bounding box center [793, 724] width 92 height 106
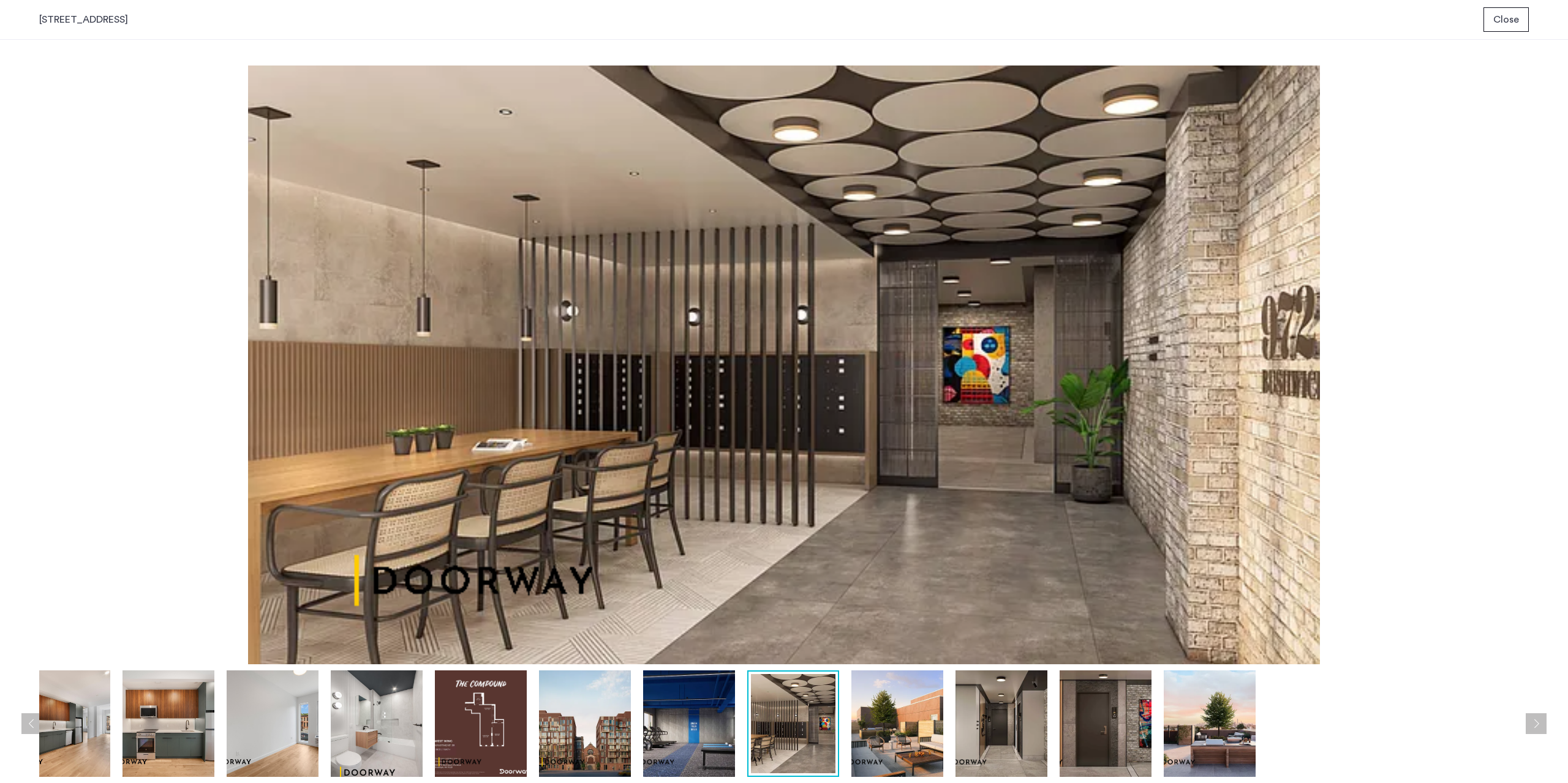
click at [1233, 724] on img at bounding box center [1209, 724] width 92 height 106
